Goal: Transaction & Acquisition: Purchase product/service

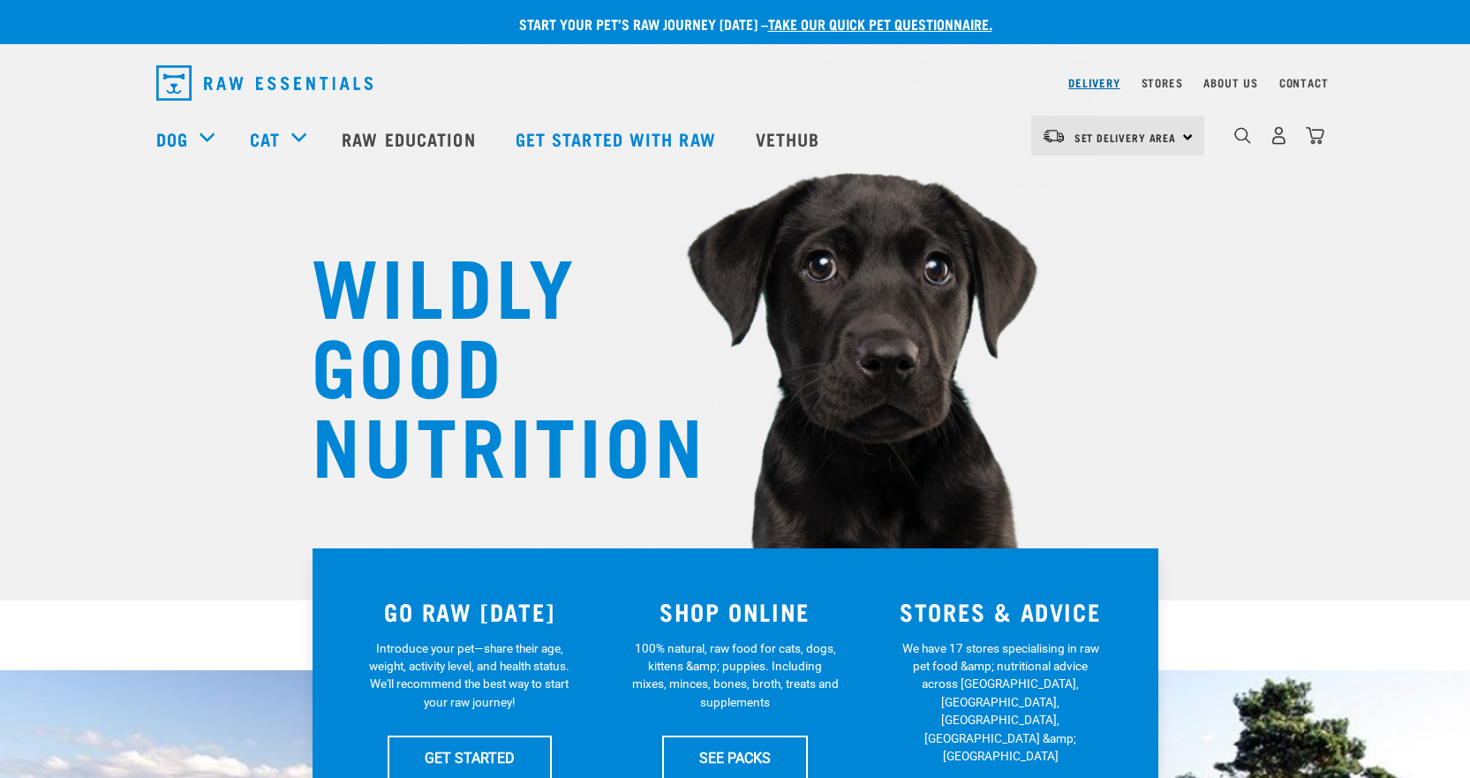
click at [1105, 83] on link "Delivery" at bounding box center [1093, 82] width 51 height 6
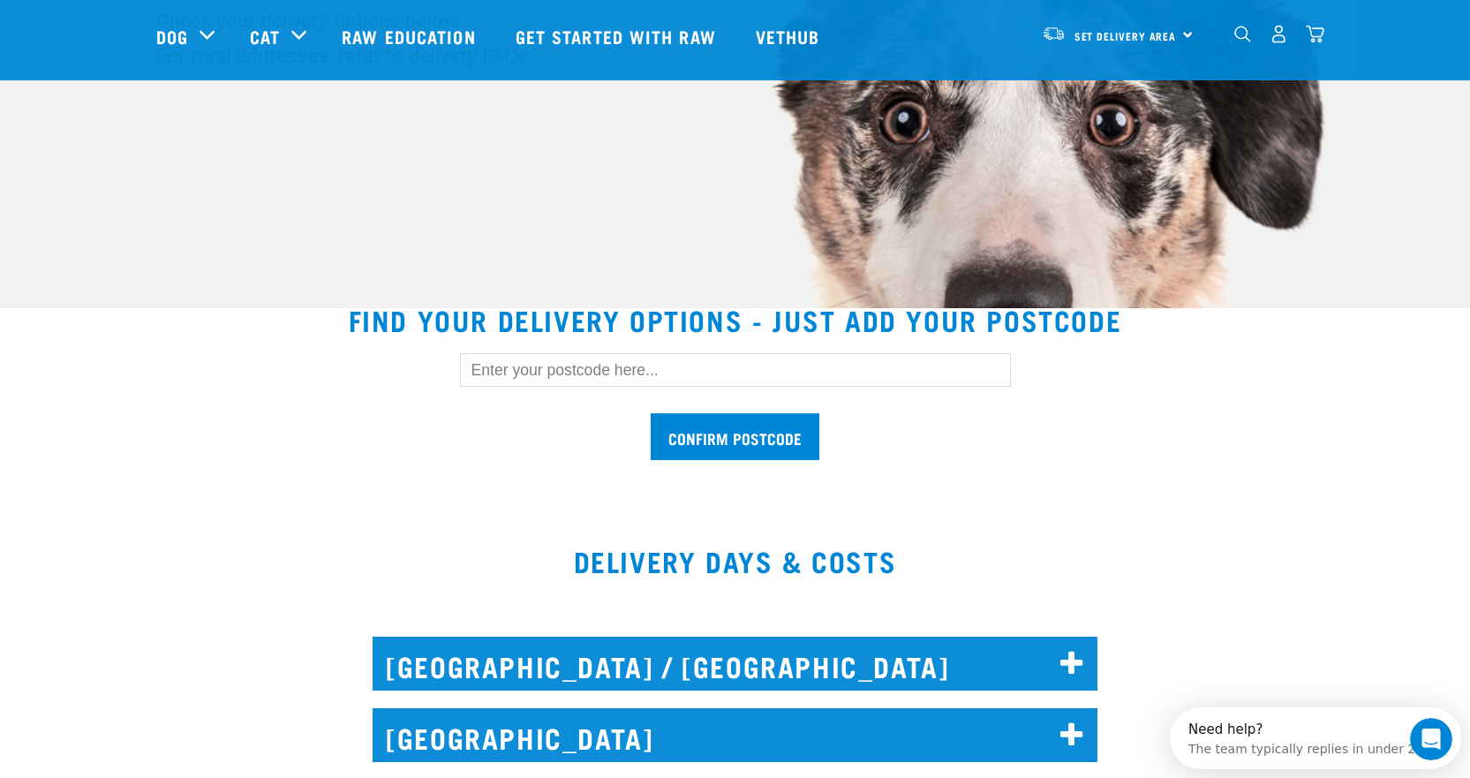
scroll to position [530, 0]
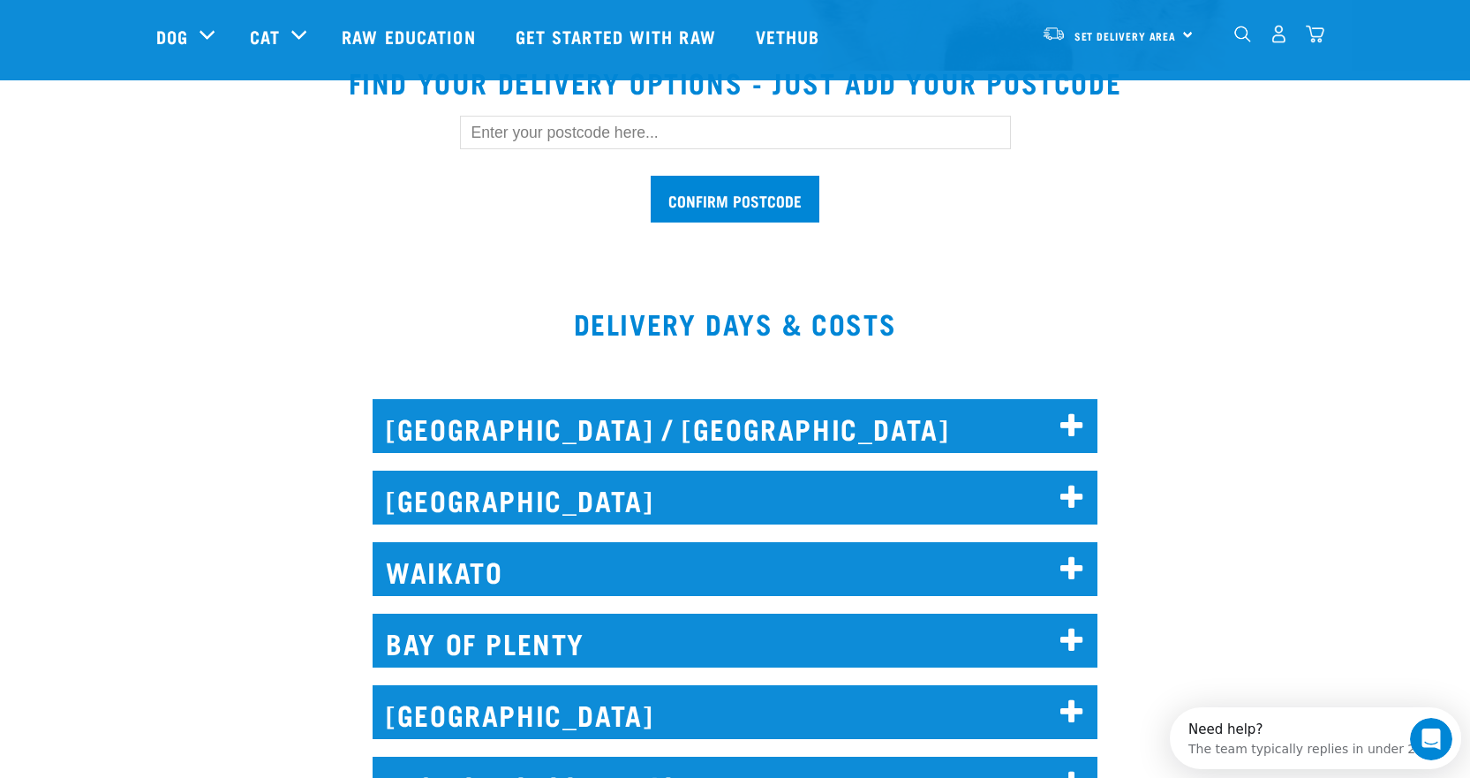
click at [1078, 562] on icon at bounding box center [1072, 569] width 24 height 28
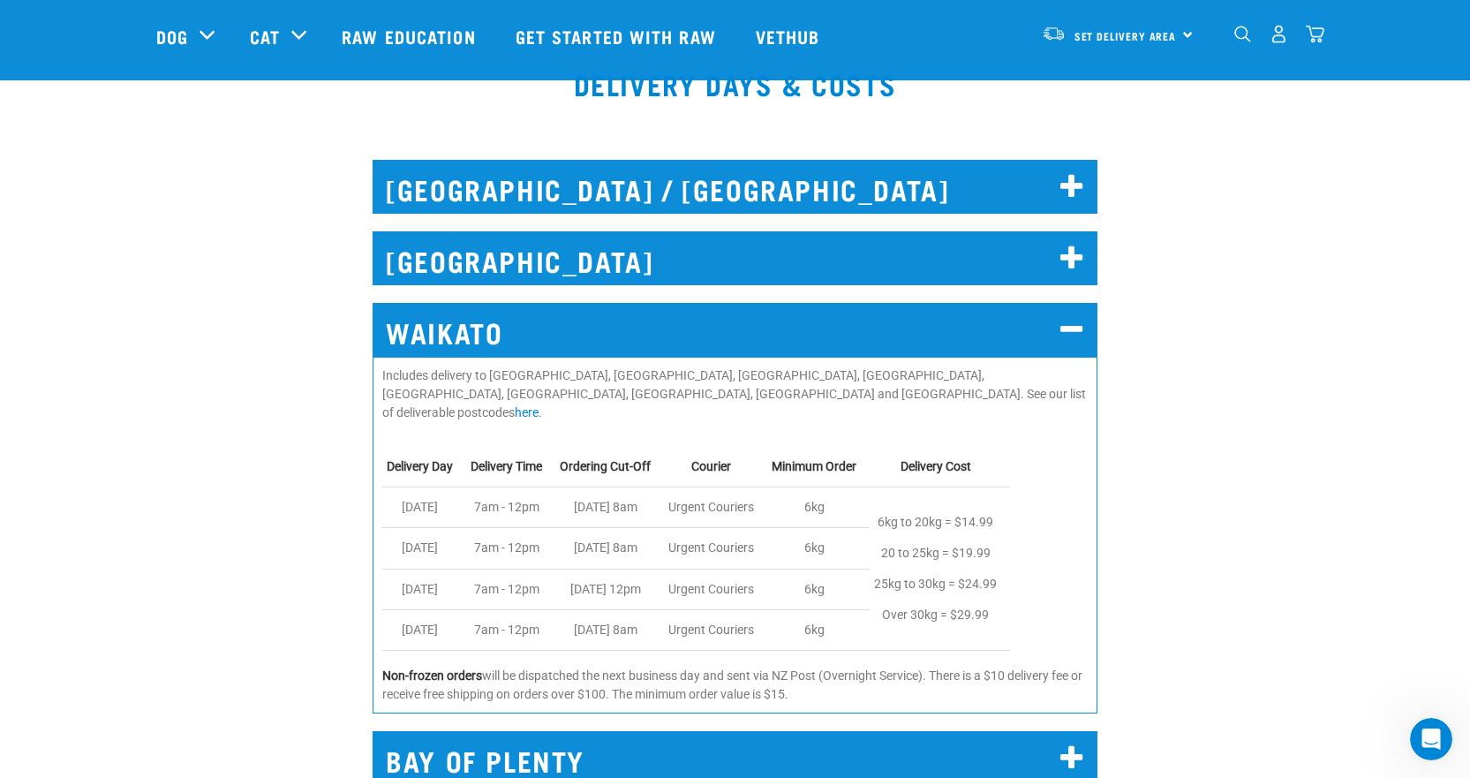
scroll to position [795, 0]
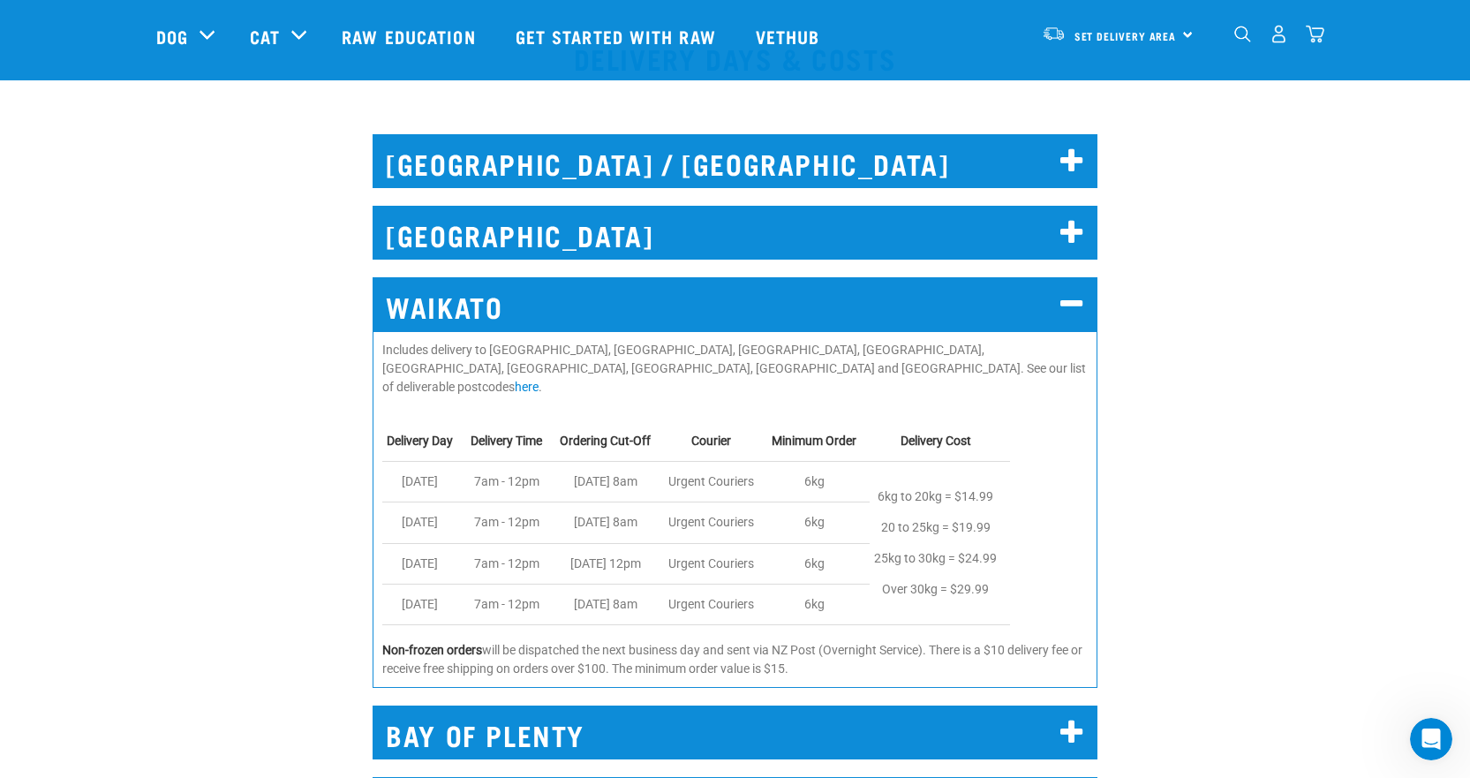
click at [1066, 302] on icon at bounding box center [1072, 304] width 24 height 28
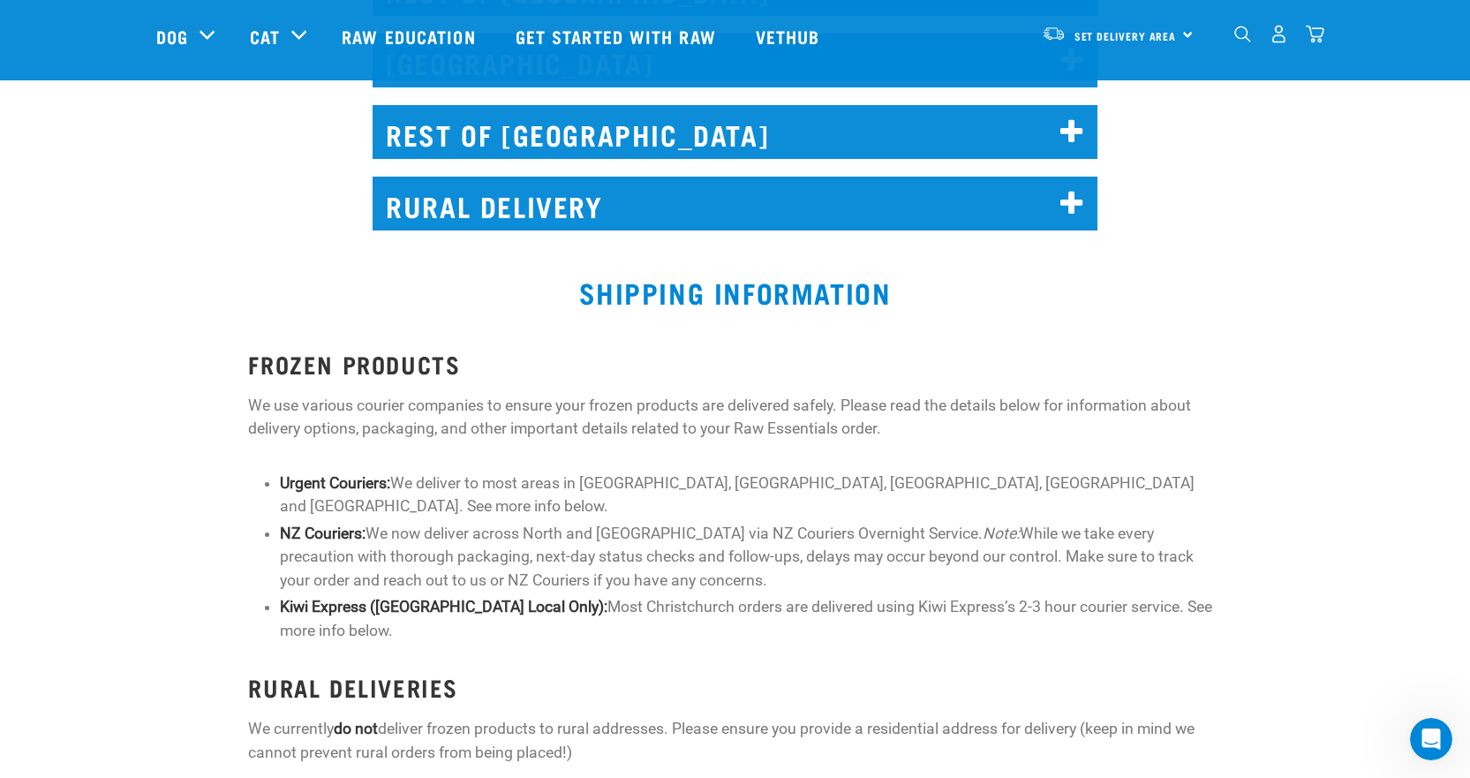
scroll to position [0, 0]
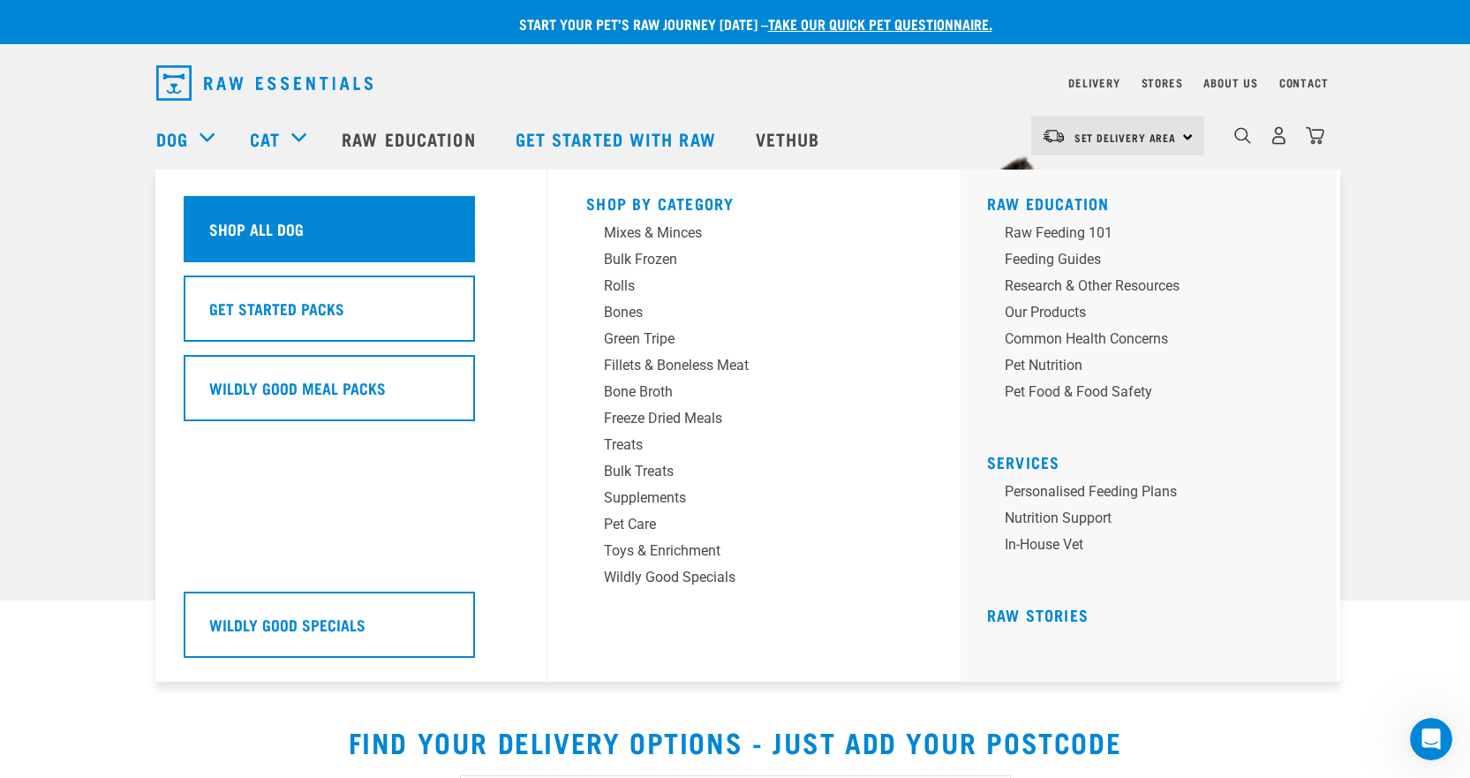
click at [290, 234] on h5 "Shop All Dog" at bounding box center [256, 228] width 94 height 23
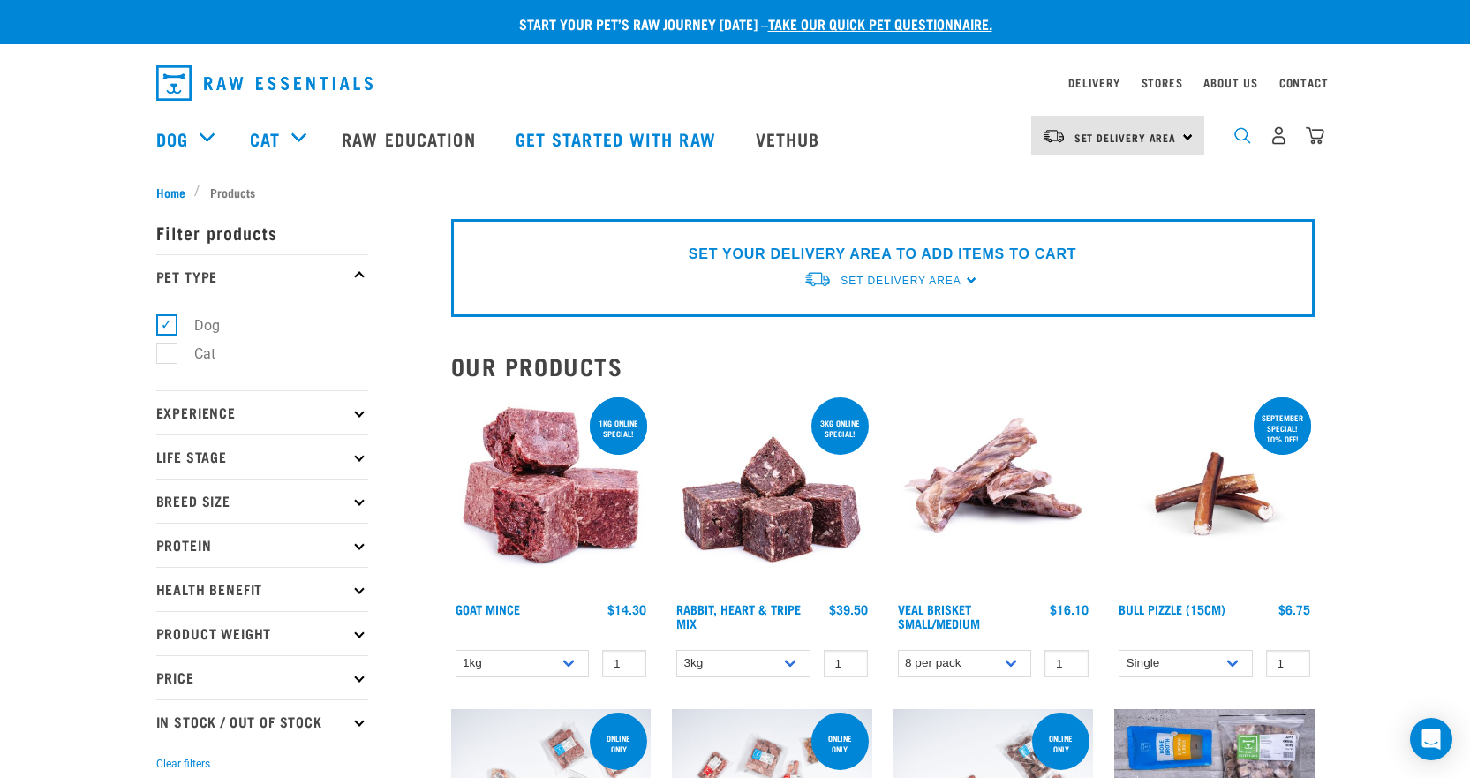
click at [1246, 142] on img "dropdown navigation" at bounding box center [1242, 135] width 17 height 17
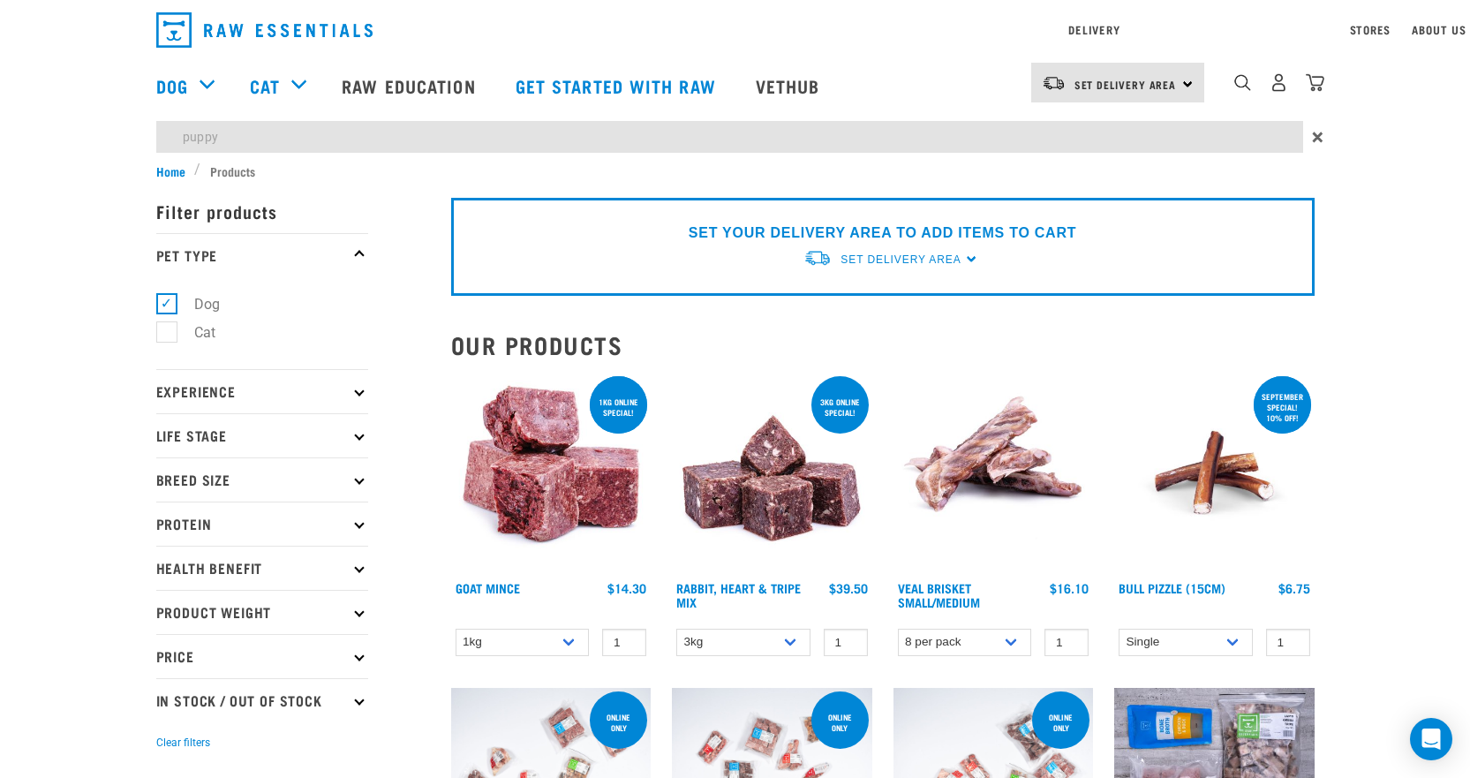
type input "puppy"
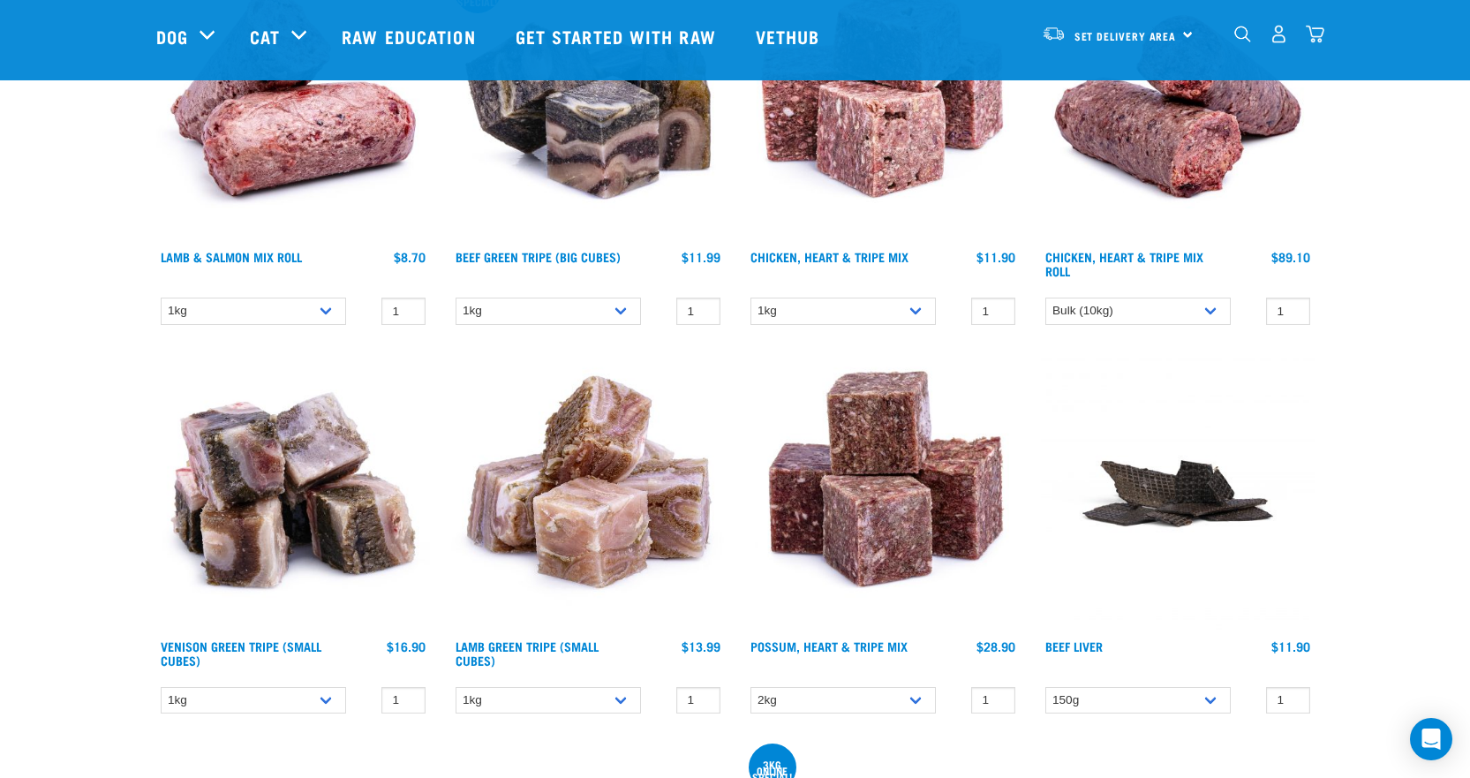
scroll to position [3443, 0]
